Goal: Task Accomplishment & Management: Manage account settings

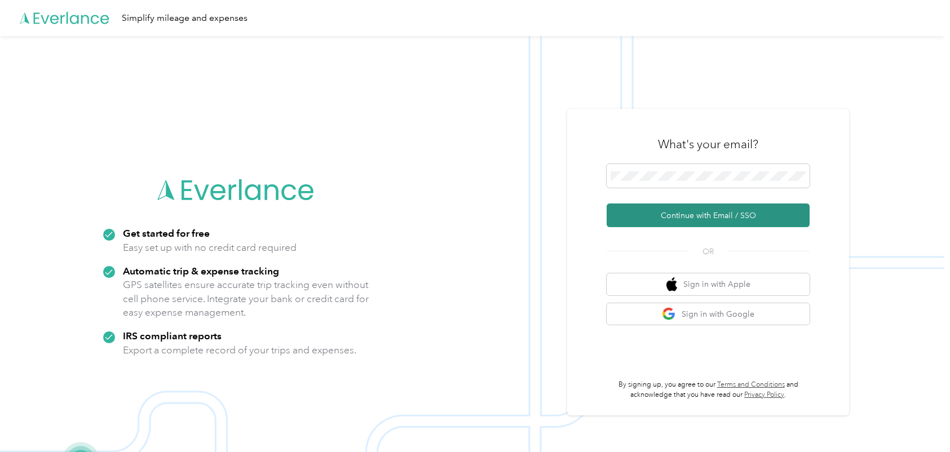
click at [751, 218] on button "Continue with Email / SSO" at bounding box center [707, 215] width 203 height 24
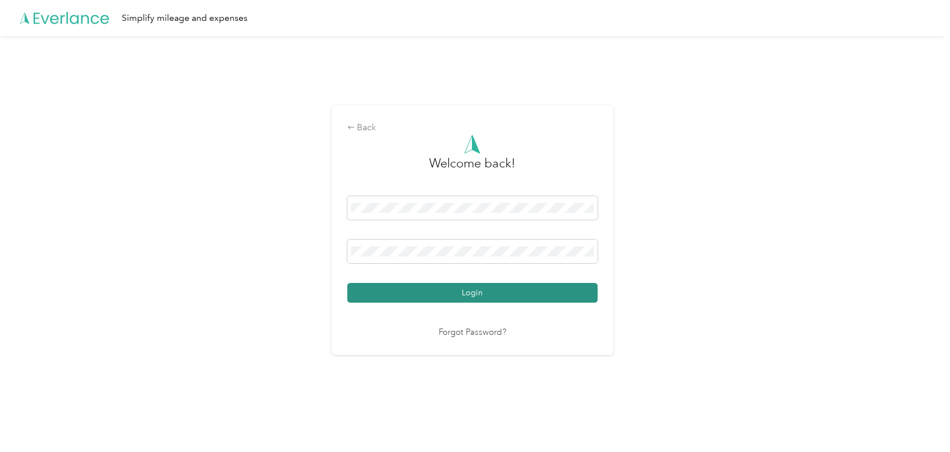
click at [480, 299] on button "Login" at bounding box center [472, 293] width 250 height 20
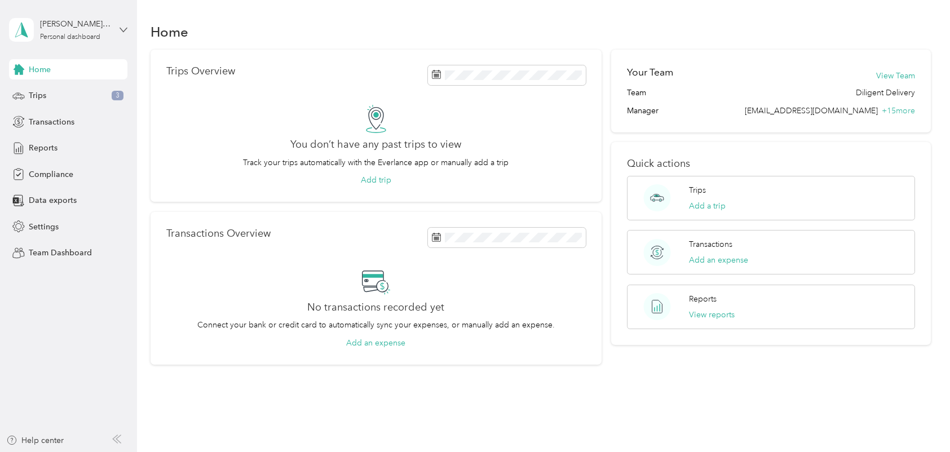
click at [127, 26] on icon at bounding box center [123, 30] width 8 height 8
click at [102, 95] on div "Team dashboard" at bounding box center [128, 91] width 222 height 20
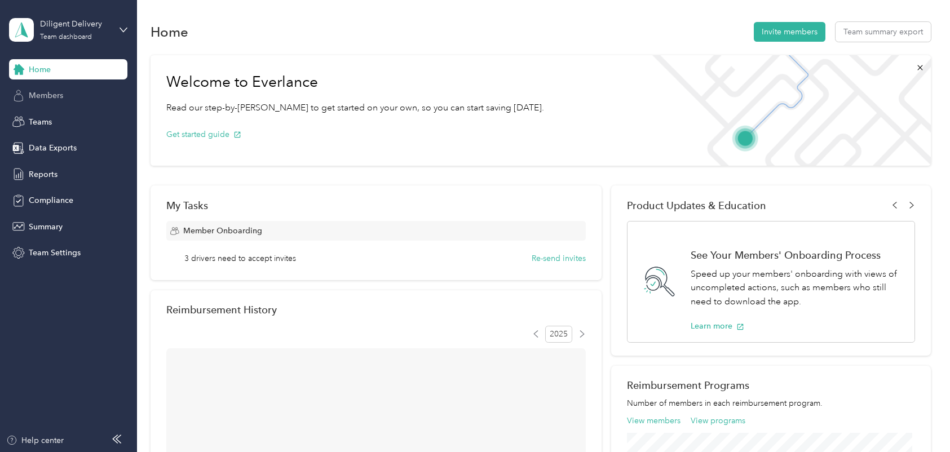
click at [74, 94] on div "Members" at bounding box center [68, 96] width 118 height 20
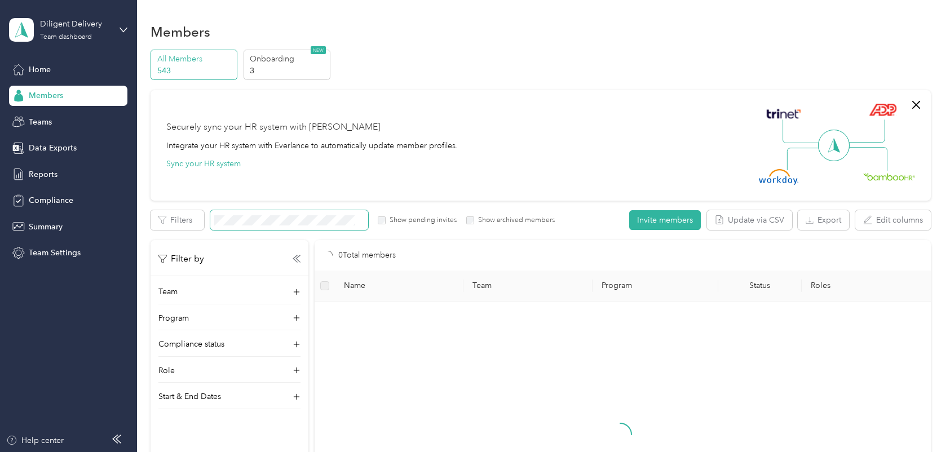
click at [337, 214] on span at bounding box center [289, 220] width 158 height 20
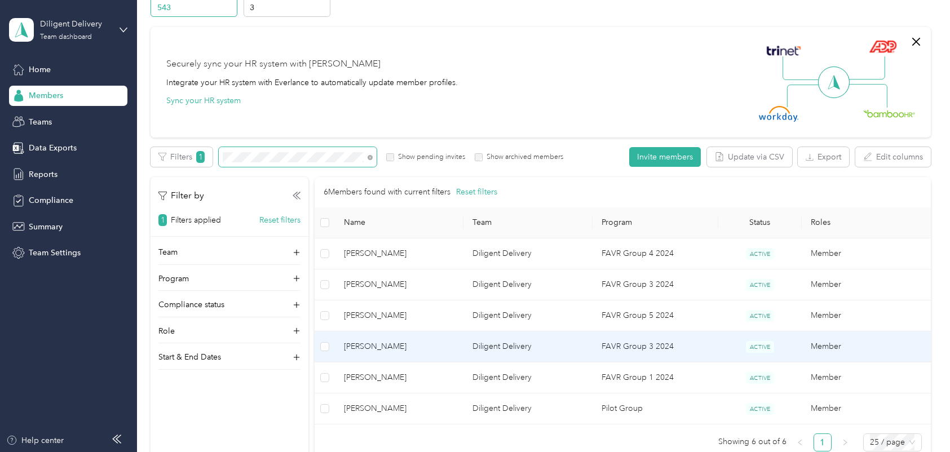
scroll to position [141, 0]
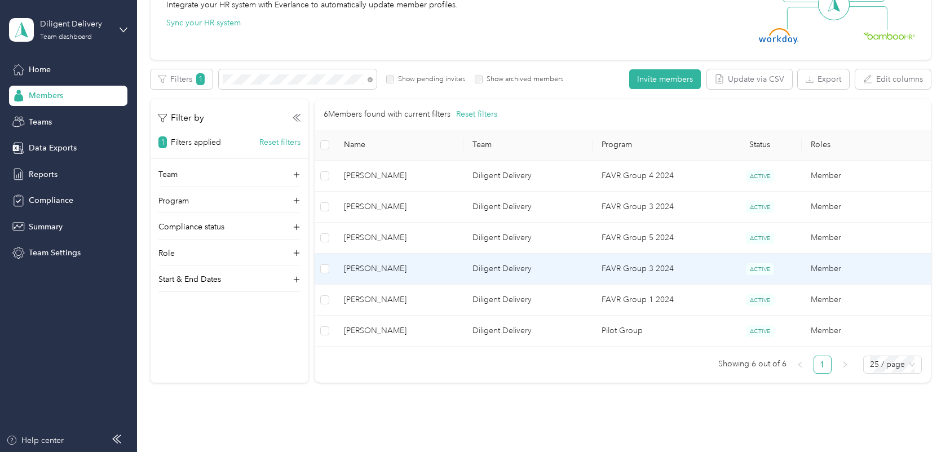
click at [398, 280] on td "[PERSON_NAME]" at bounding box center [399, 269] width 129 height 31
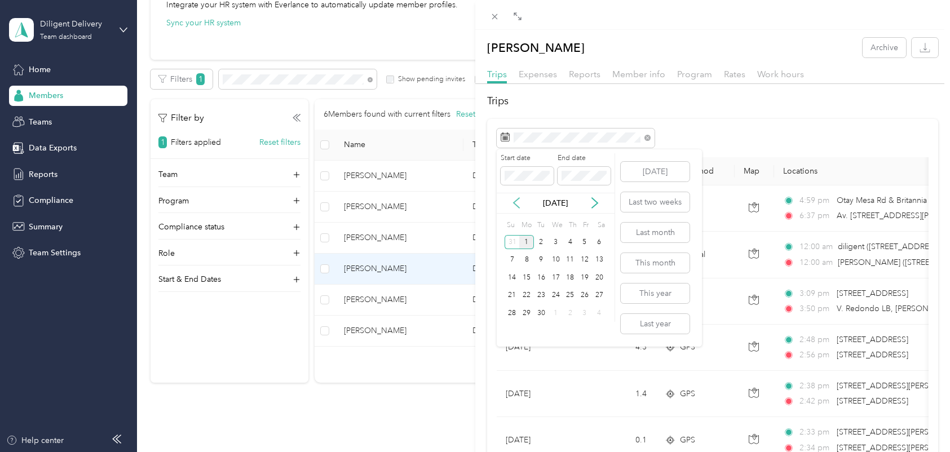
click at [520, 203] on icon at bounding box center [516, 202] width 11 height 11
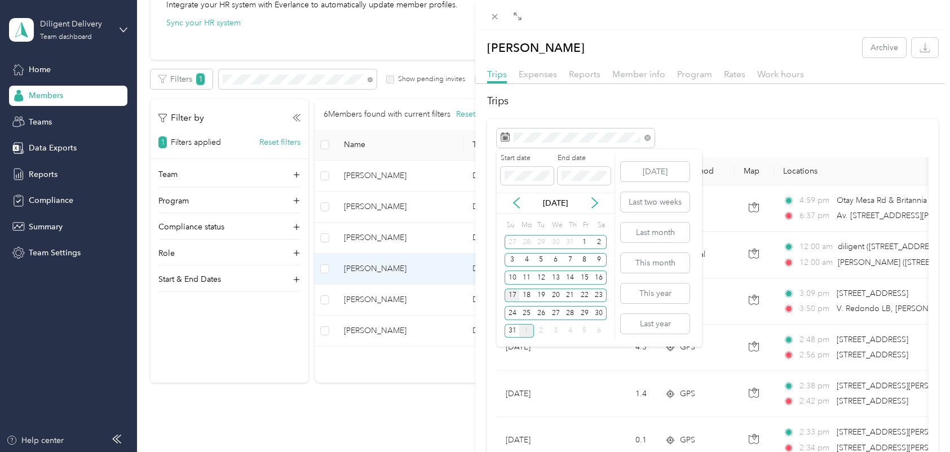
click at [508, 291] on div "17" at bounding box center [511, 296] width 15 height 14
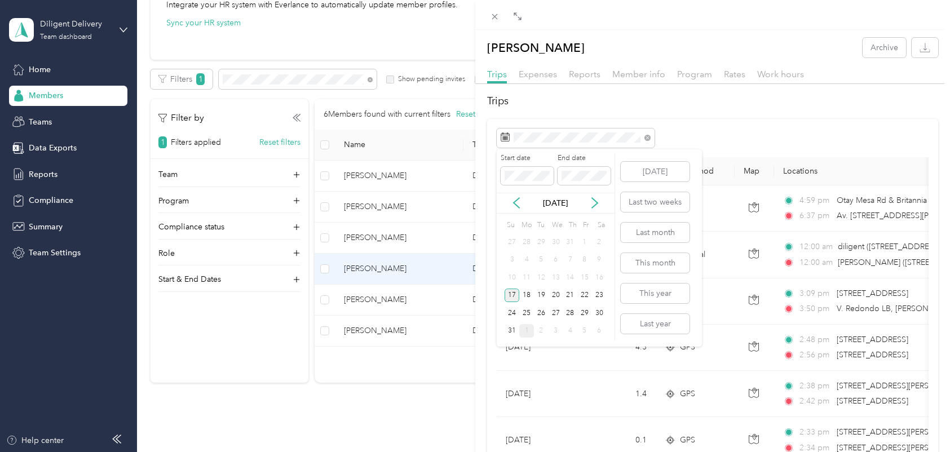
click at [510, 291] on div "17" at bounding box center [511, 296] width 15 height 14
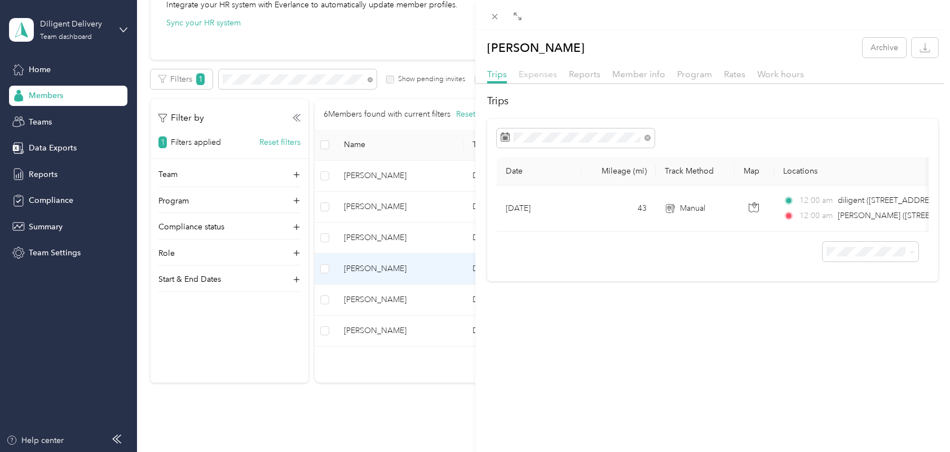
click at [544, 72] on span "Expenses" at bounding box center [538, 74] width 38 height 11
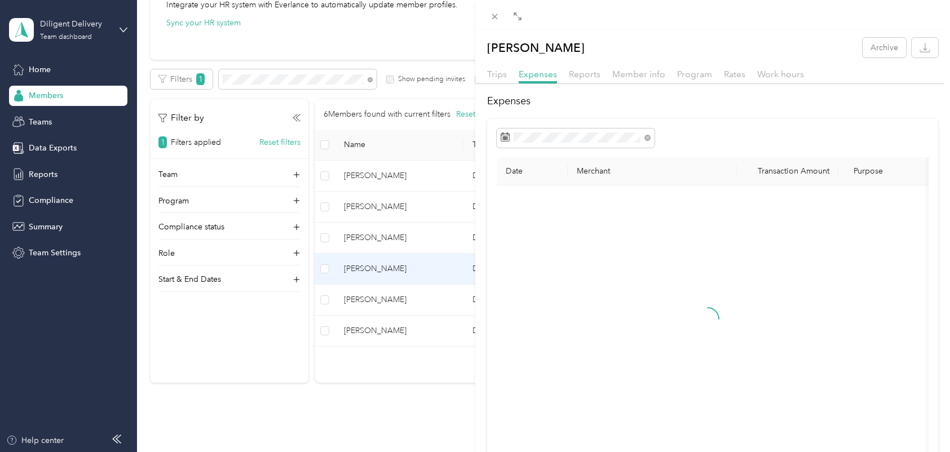
click at [501, 68] on div "Trips" at bounding box center [497, 75] width 20 height 14
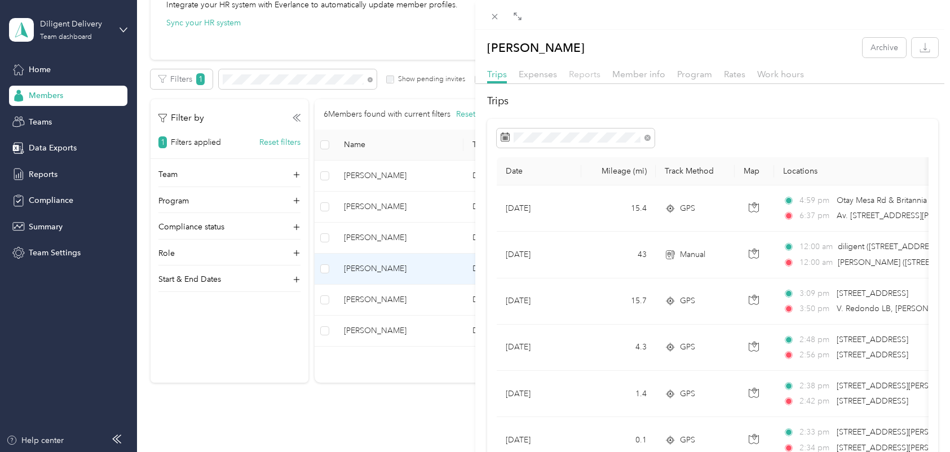
click at [588, 74] on span "Reports" at bounding box center [585, 74] width 32 height 11
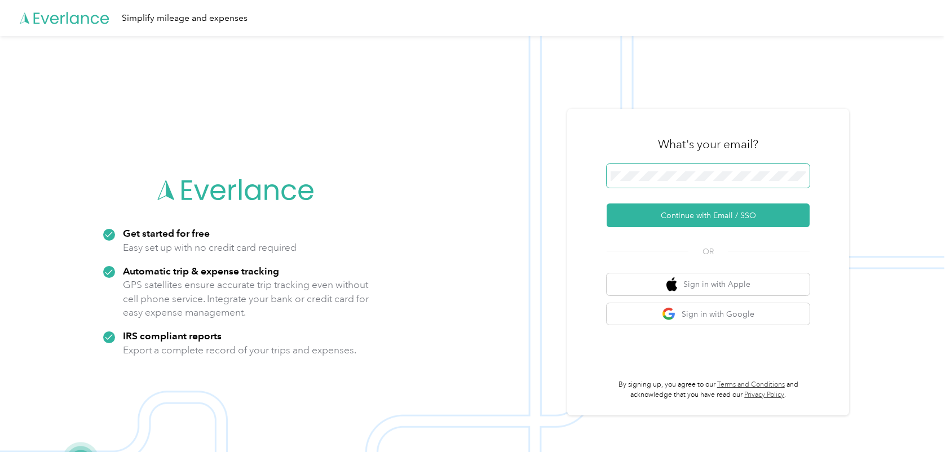
click at [763, 169] on span at bounding box center [707, 176] width 203 height 24
click at [683, 168] on span at bounding box center [707, 176] width 203 height 24
click at [697, 215] on button "Continue with Email / SSO" at bounding box center [707, 215] width 203 height 24
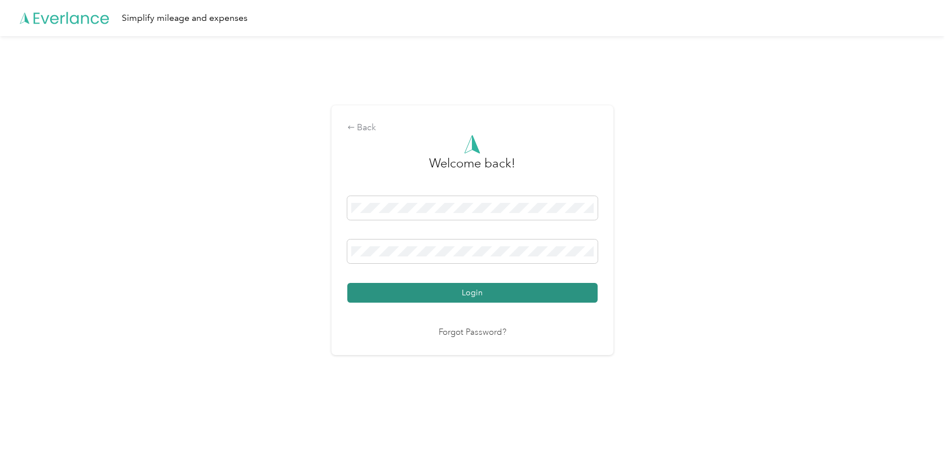
click at [545, 299] on button "Login" at bounding box center [472, 293] width 250 height 20
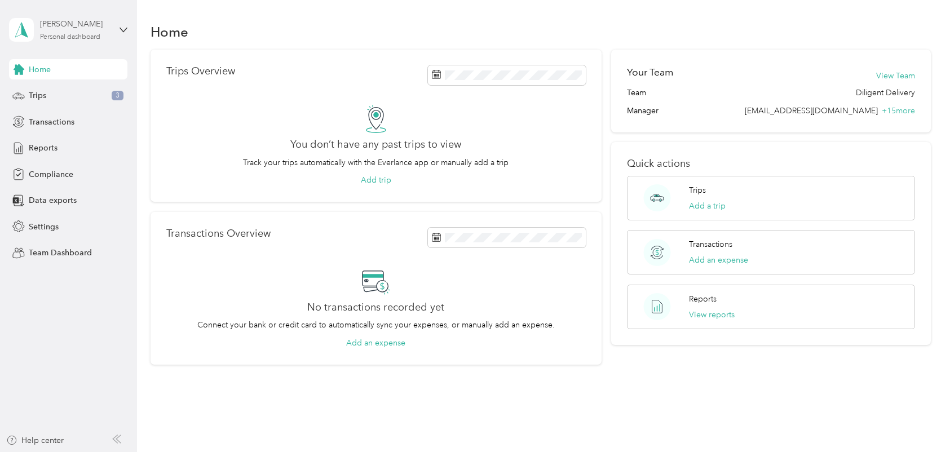
click at [110, 29] on div "[PERSON_NAME]" at bounding box center [75, 24] width 70 height 12
click at [105, 97] on div "Team dashboard" at bounding box center [128, 93] width 222 height 20
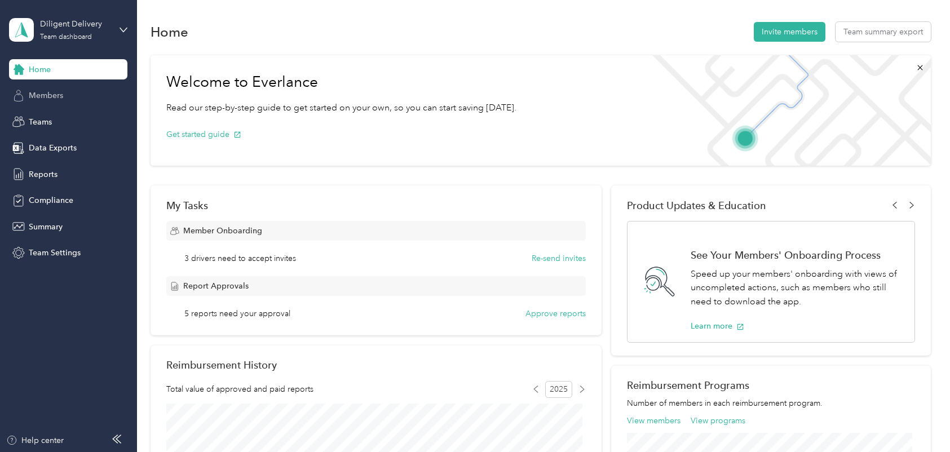
click at [33, 90] on span "Members" at bounding box center [46, 96] width 34 height 12
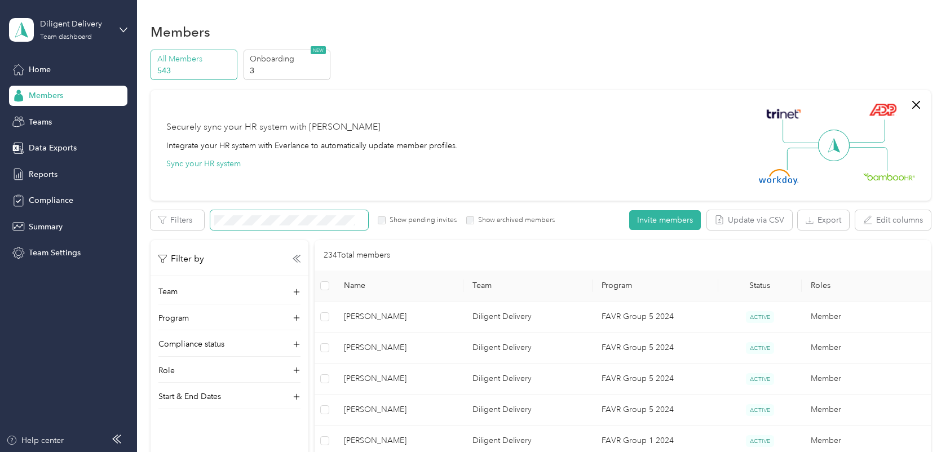
click at [353, 214] on span at bounding box center [289, 220] width 158 height 20
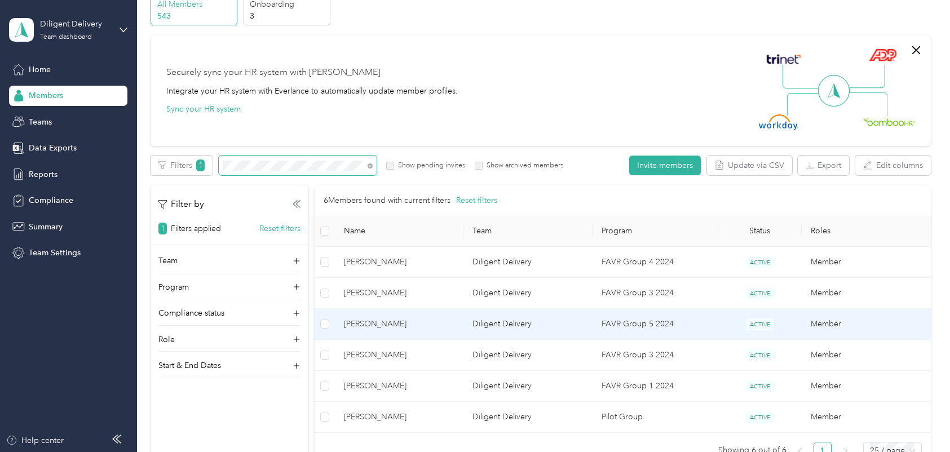
scroll to position [70, 0]
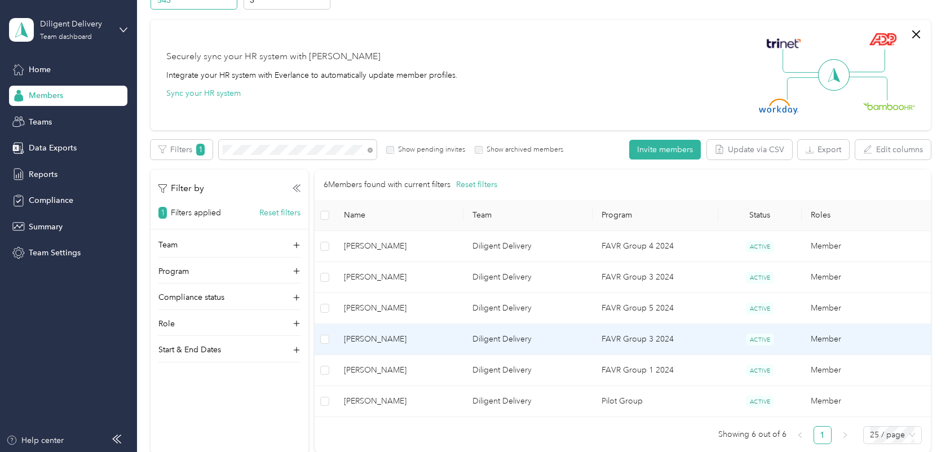
click at [418, 346] on span "[PERSON_NAME]" at bounding box center [399, 339] width 110 height 12
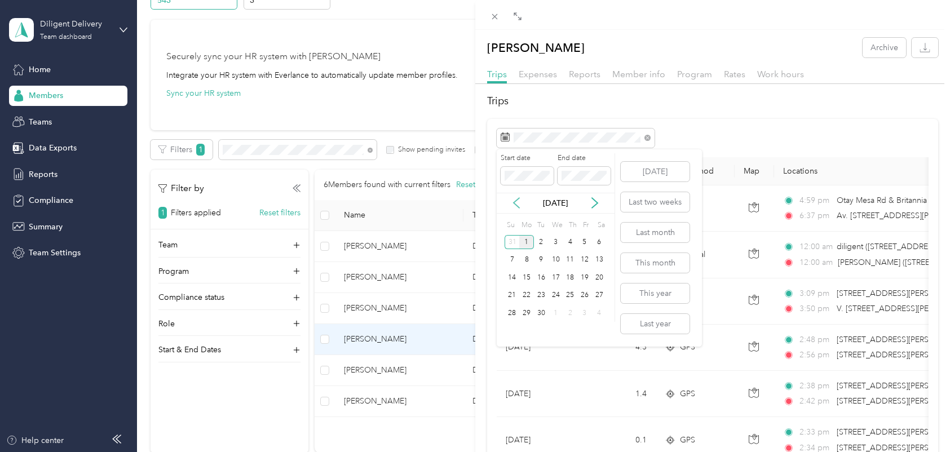
click at [515, 198] on icon at bounding box center [516, 202] width 11 height 11
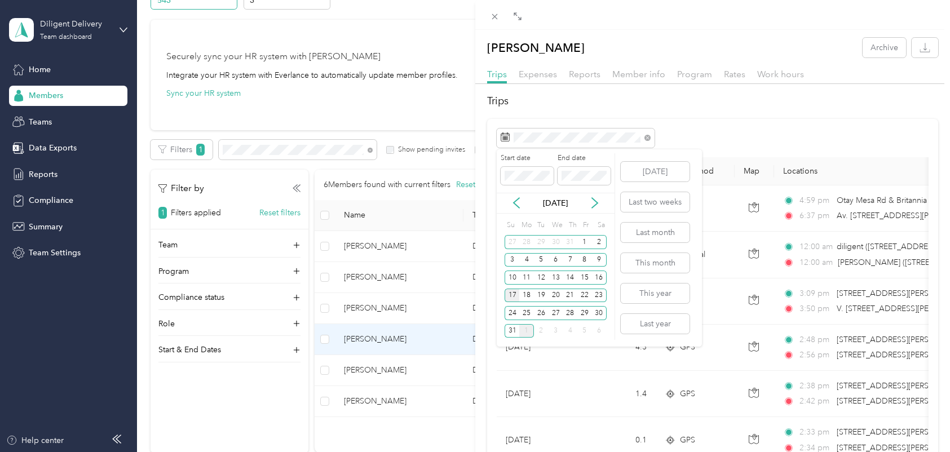
click at [513, 294] on div "17" at bounding box center [511, 296] width 15 height 14
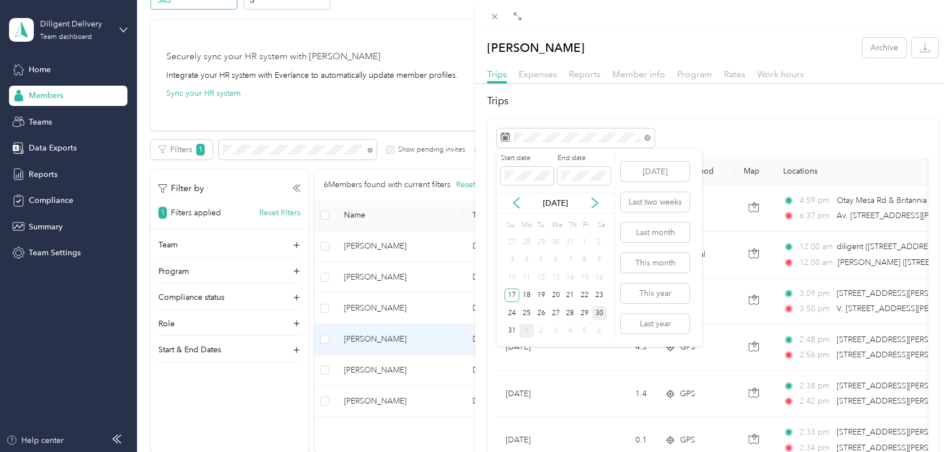
click at [595, 313] on div "30" at bounding box center [599, 313] width 15 height 14
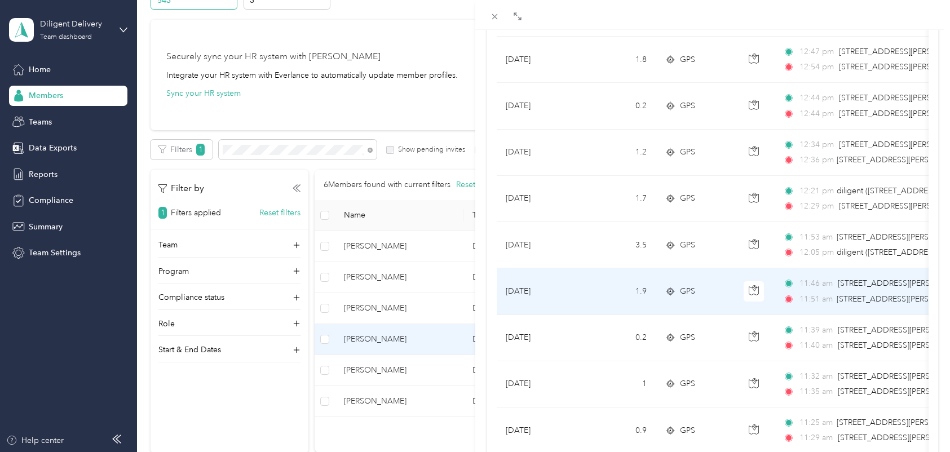
scroll to position [995, 0]
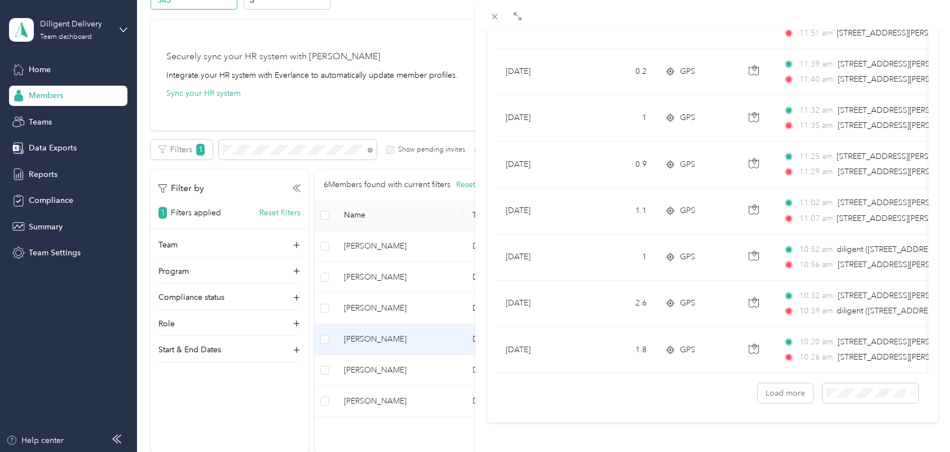
click at [840, 354] on li "100 per load" at bounding box center [860, 361] width 96 height 20
click at [773, 383] on button "Load more" at bounding box center [785, 393] width 55 height 20
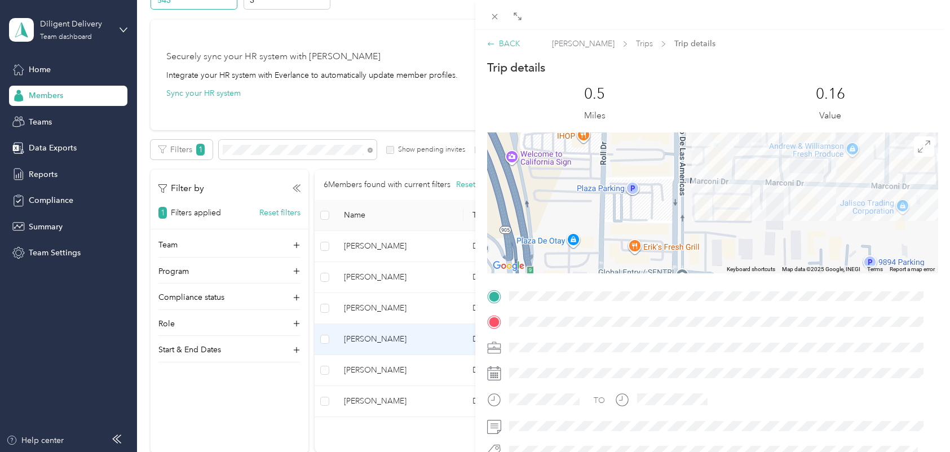
click at [519, 43] on div "BACK" at bounding box center [503, 44] width 33 height 12
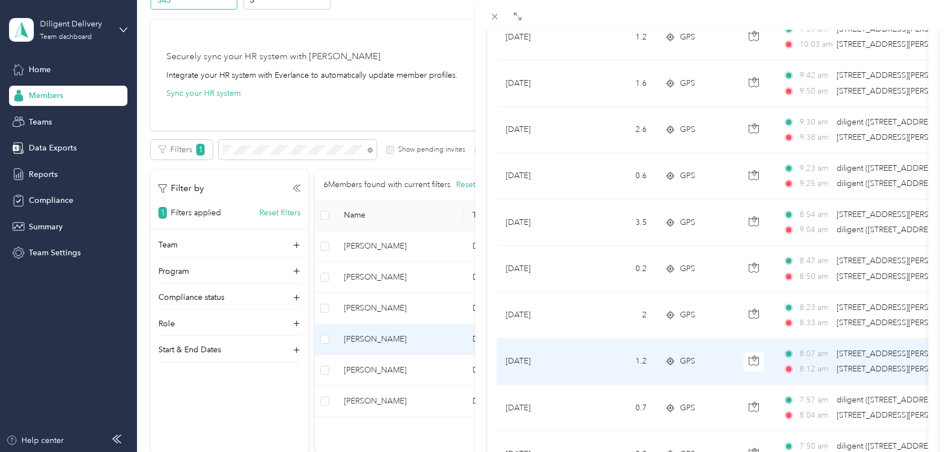
scroll to position [4481, 0]
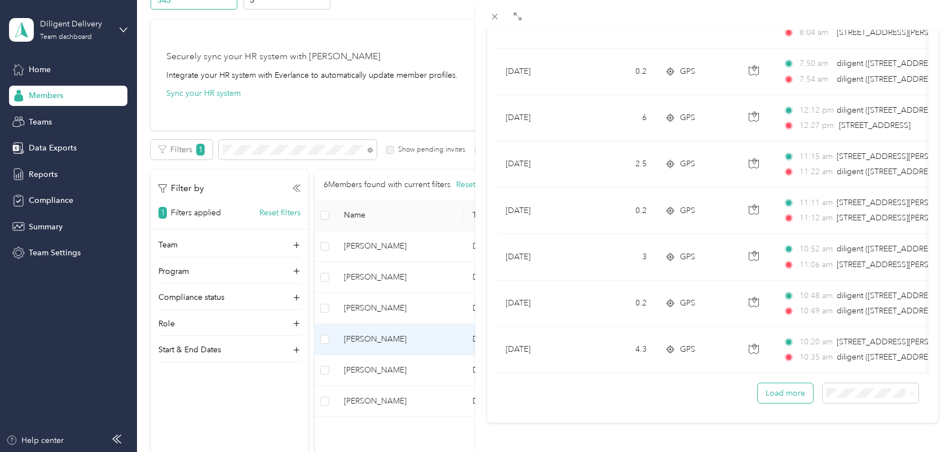
click at [785, 388] on button "Load more" at bounding box center [785, 393] width 55 height 20
click at [776, 385] on button "Load more" at bounding box center [785, 393] width 55 height 20
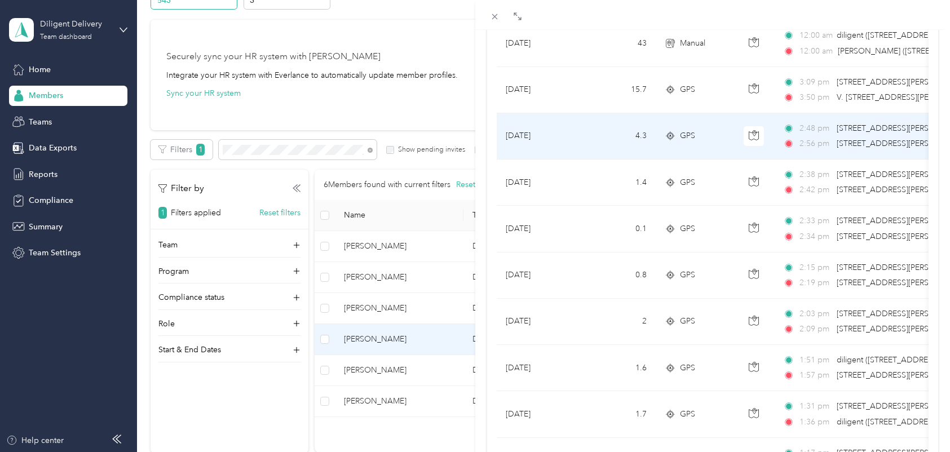
scroll to position [0, 0]
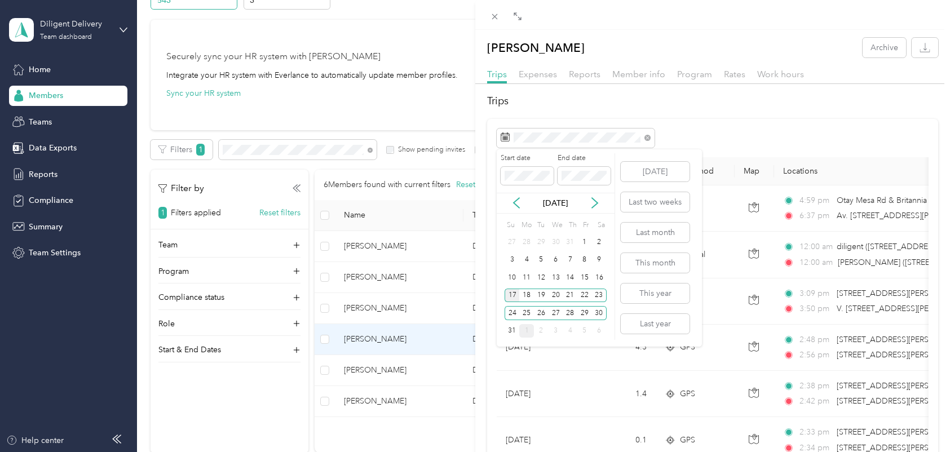
click at [517, 296] on div "17" at bounding box center [511, 296] width 15 height 14
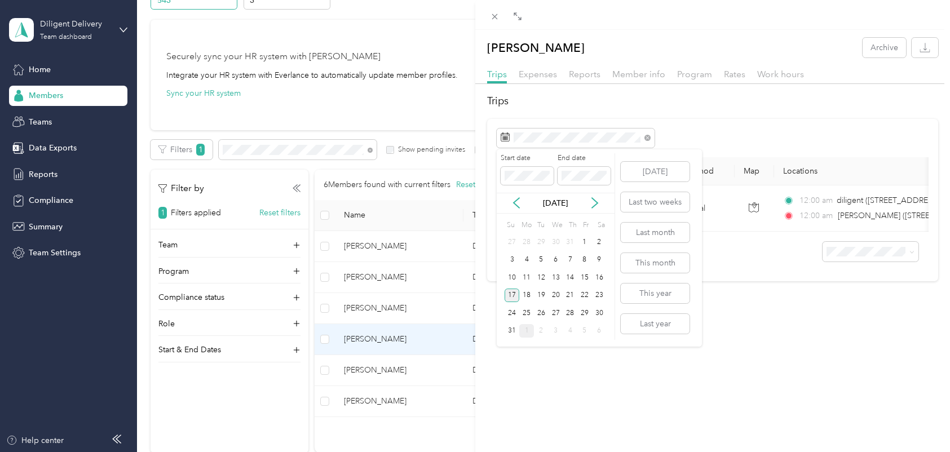
click at [514, 296] on div "17" at bounding box center [511, 296] width 15 height 14
click at [510, 289] on div "17" at bounding box center [511, 296] width 15 height 14
